Goal: Find specific page/section: Find specific page/section

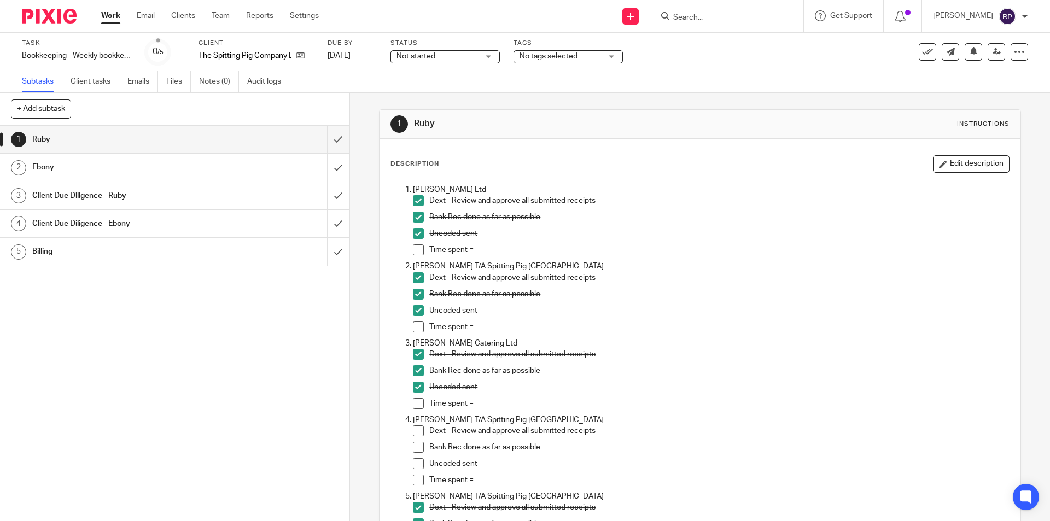
click at [701, 22] on input "Search" at bounding box center [721, 18] width 98 height 10
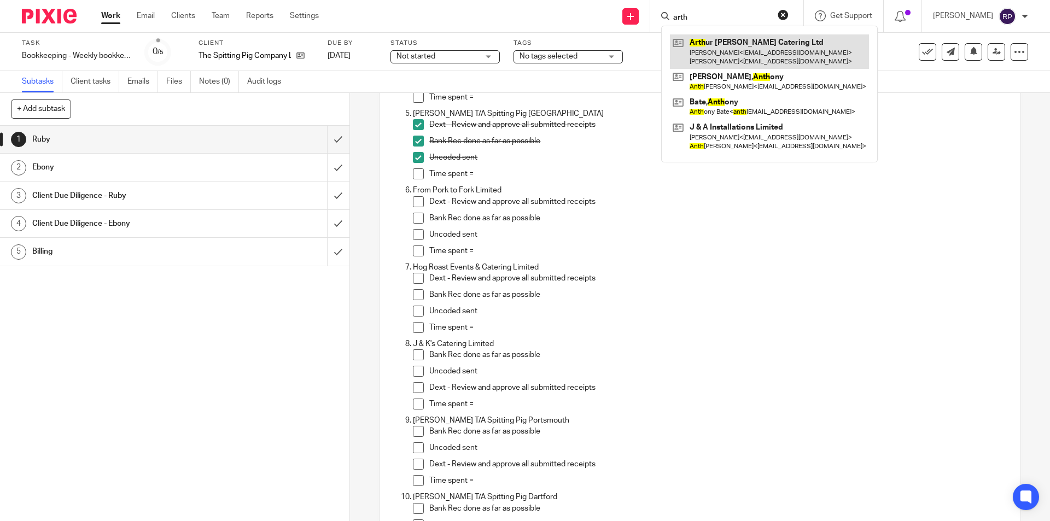
type input "arth"
click at [730, 59] on link at bounding box center [769, 51] width 199 height 34
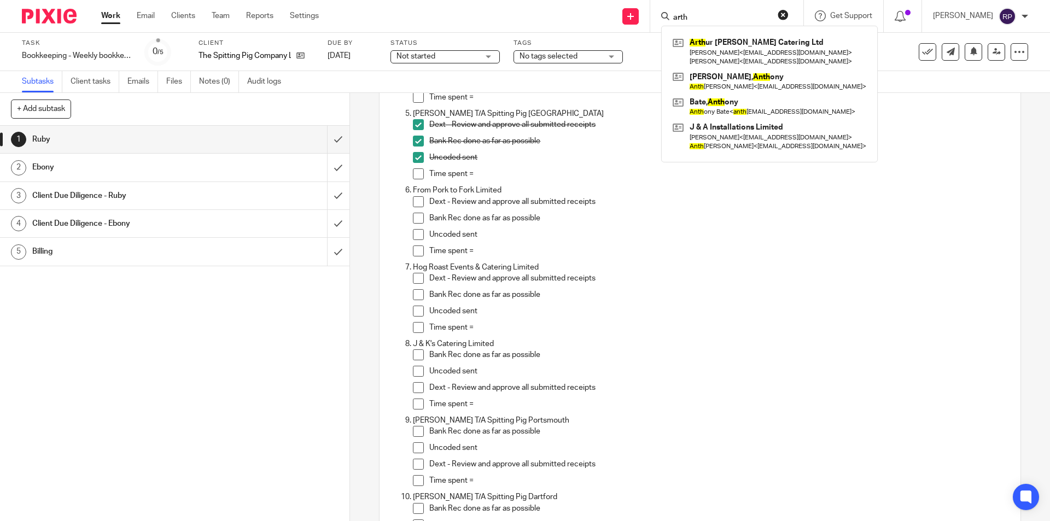
click at [239, 337] on div "1 Ruby 2 Ebony 3 Client Due Diligence - Ruby 4 Client Due Diligence - Ebony 5 B…" at bounding box center [175, 324] width 350 height 396
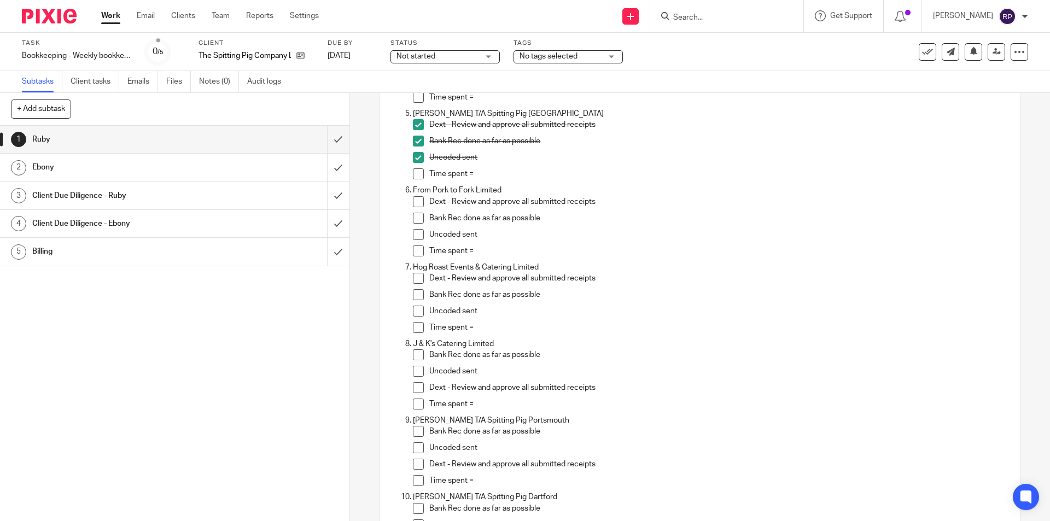
click at [416, 281] on span at bounding box center [418, 278] width 11 height 11
click at [416, 294] on span at bounding box center [418, 294] width 11 height 11
click at [416, 311] on span at bounding box center [418, 311] width 11 height 11
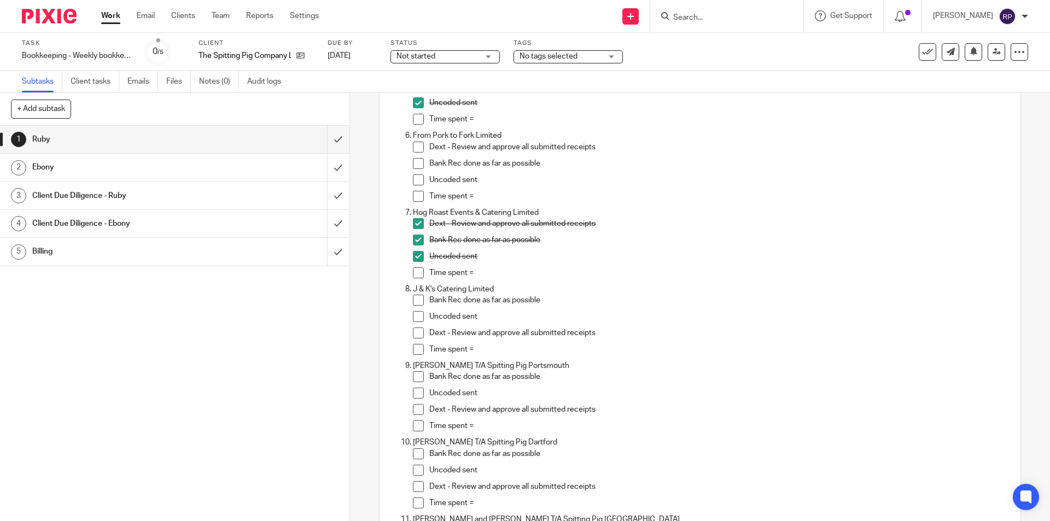
scroll to position [492, 0]
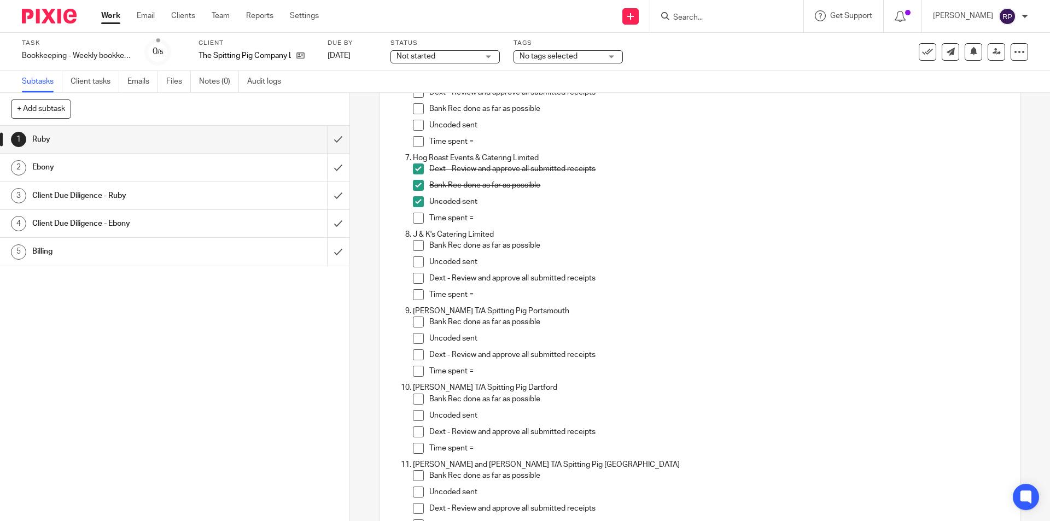
click at [414, 245] on span at bounding box center [418, 245] width 11 height 11
click at [413, 269] on li "Uncoded sent" at bounding box center [711, 265] width 596 height 16
click at [413, 263] on span at bounding box center [418, 262] width 11 height 11
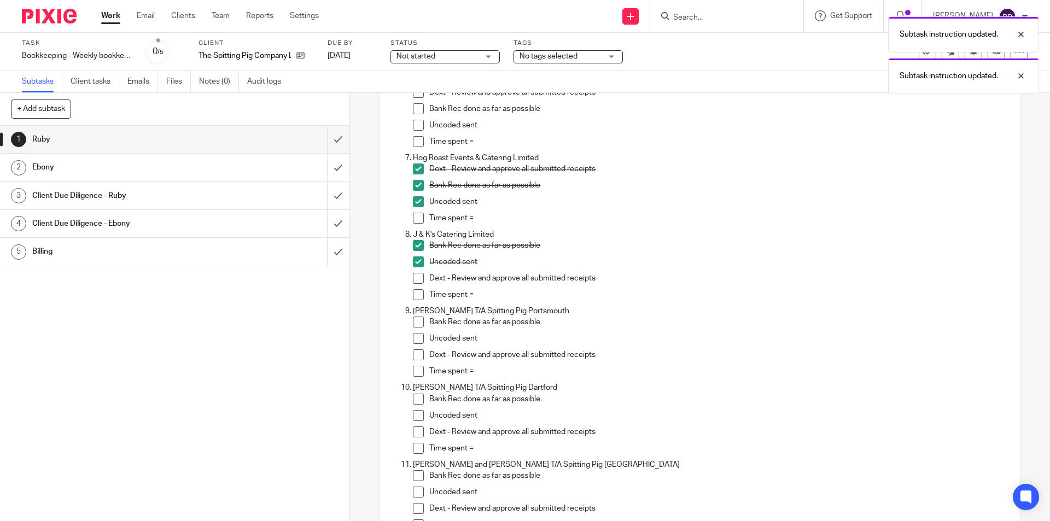
click at [416, 279] on span at bounding box center [418, 278] width 11 height 11
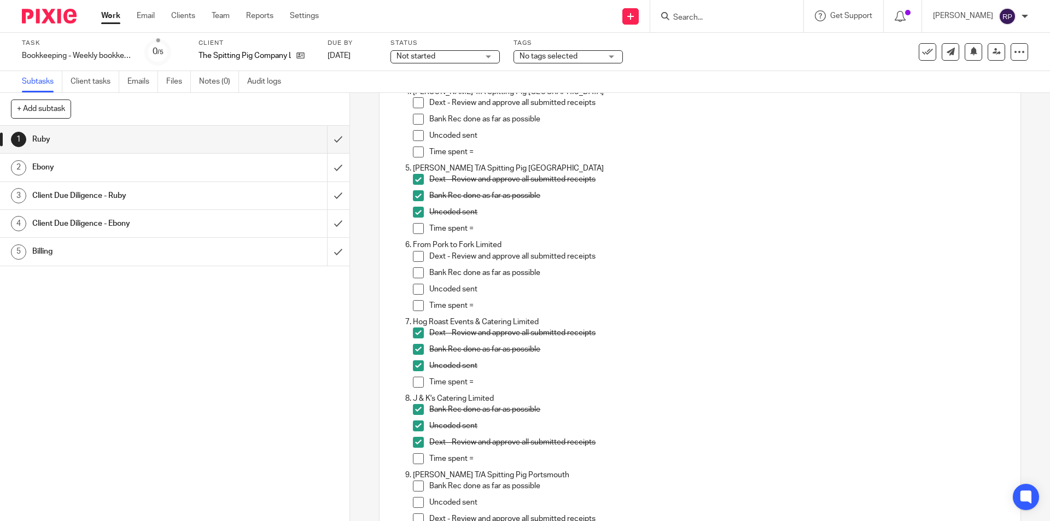
scroll to position [383, 0]
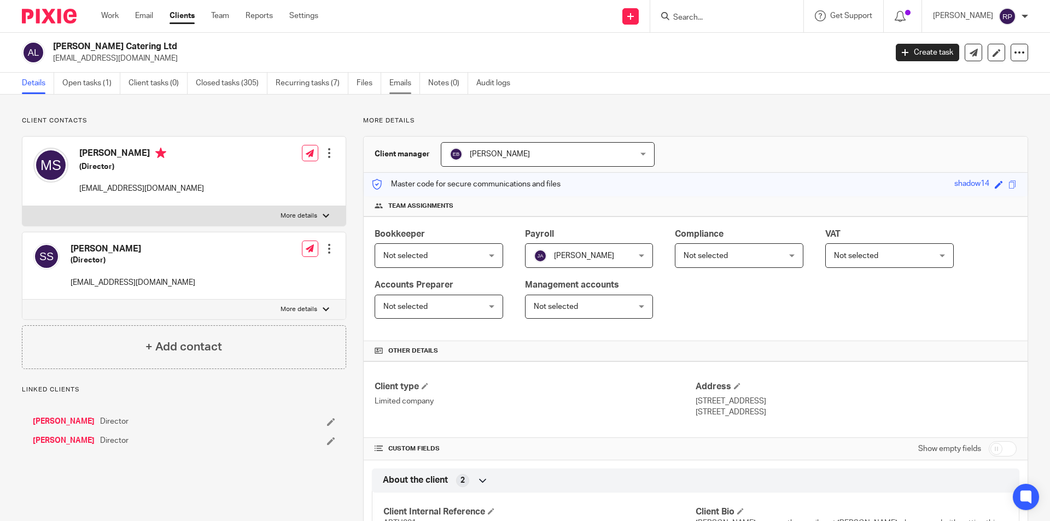
click at [396, 85] on link "Emails" at bounding box center [404, 83] width 31 height 21
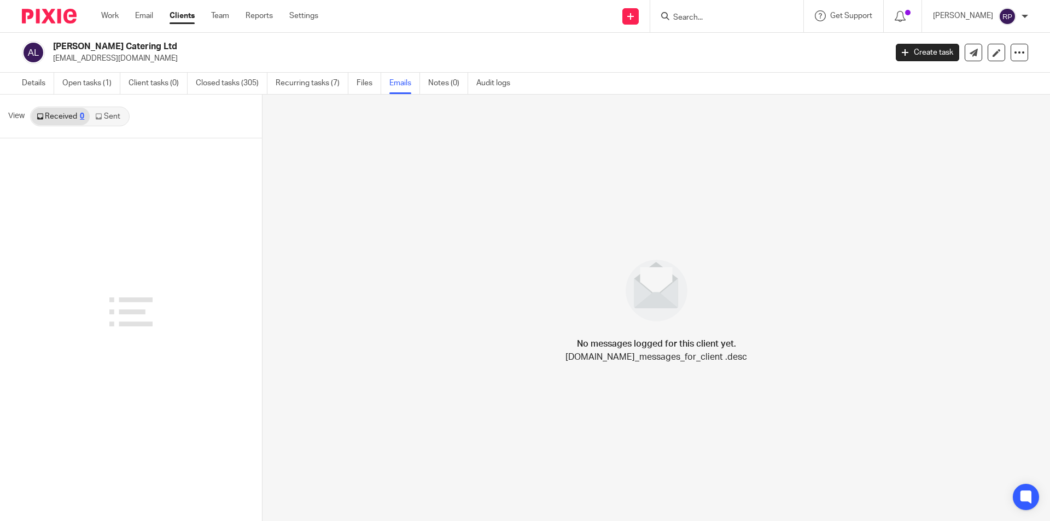
click at [111, 122] on link "Sent" at bounding box center [109, 117] width 38 height 18
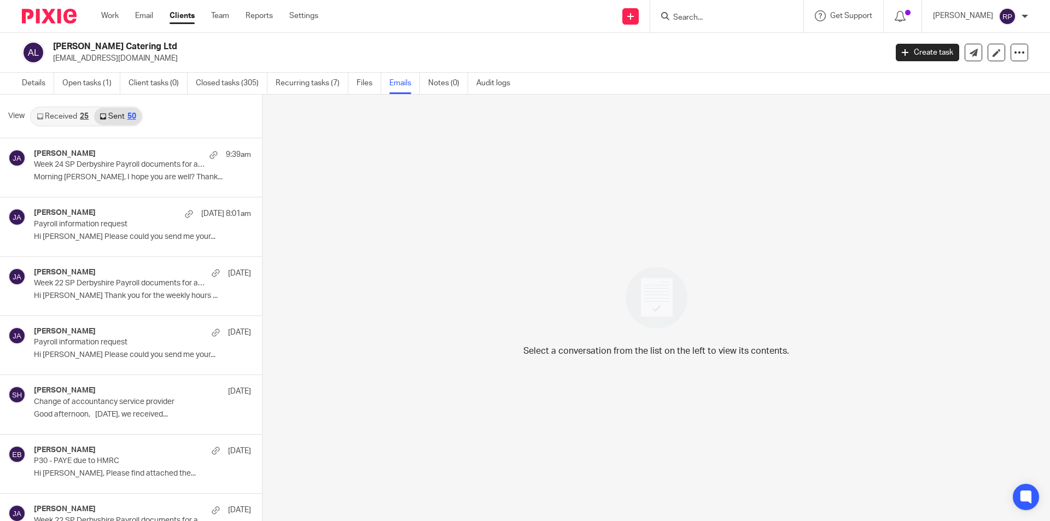
click at [55, 119] on link "Received 25" at bounding box center [62, 117] width 63 height 18
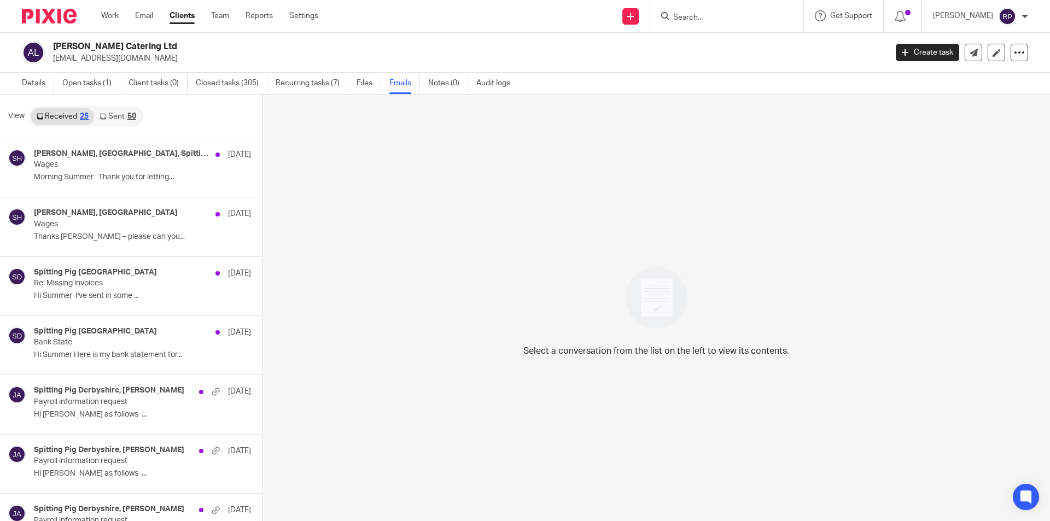
scroll to position [2, 0]
click at [102, 120] on link "Sent 50" at bounding box center [117, 115] width 47 height 18
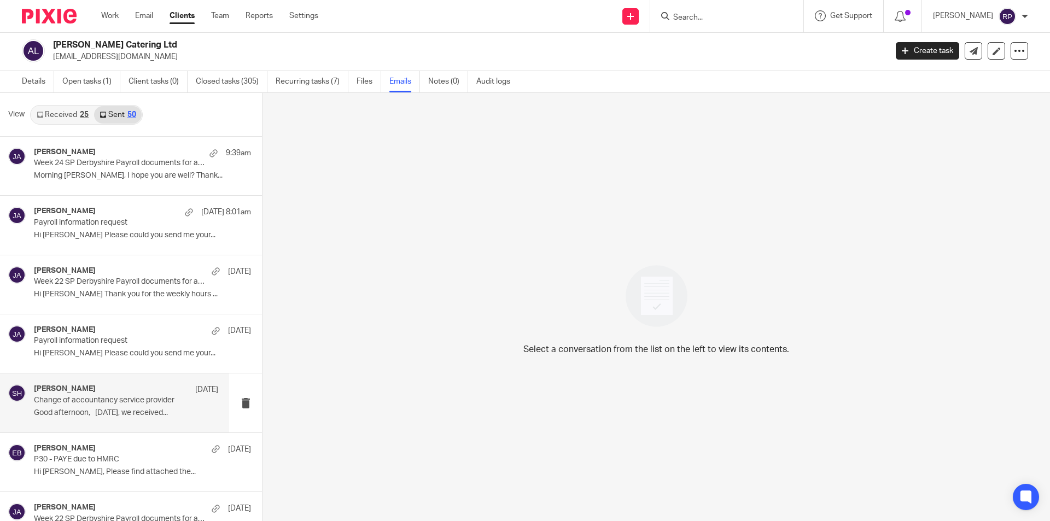
click at [119, 405] on p "Change of accountancy service provider" at bounding box center [108, 400] width 148 height 9
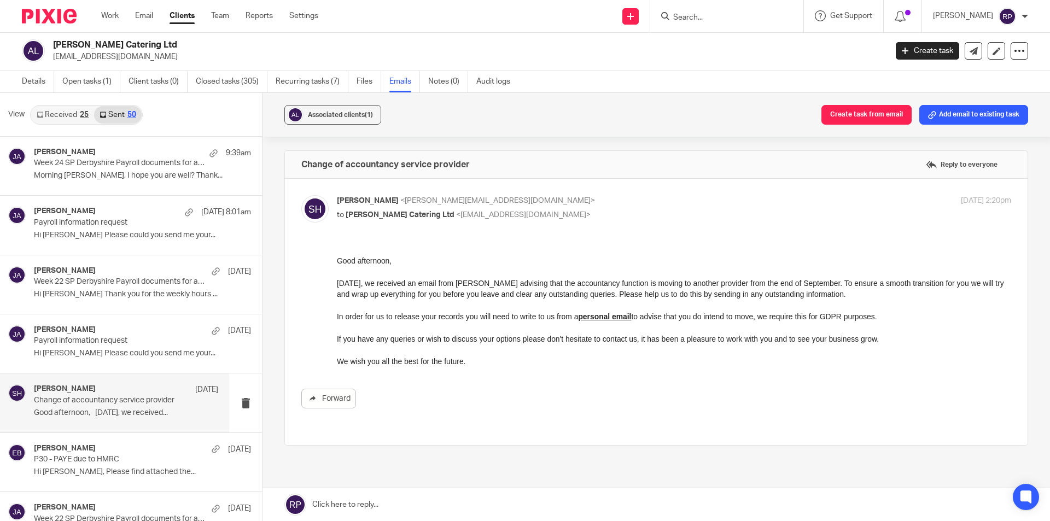
scroll to position [0, 0]
click at [80, 115] on div "25" at bounding box center [84, 115] width 9 height 8
